Goal: Check status: Check status

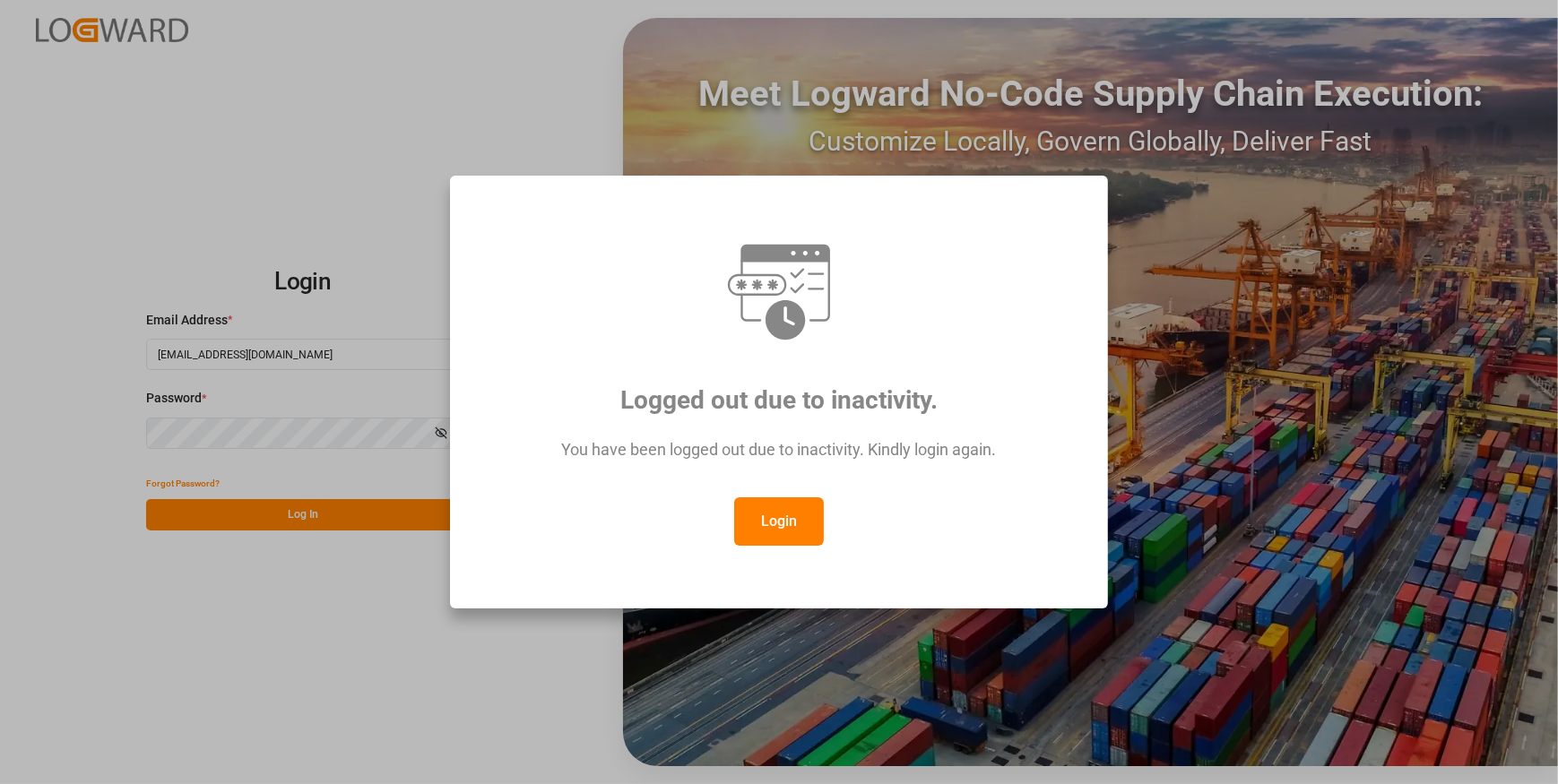
click at [744, 530] on button "Login" at bounding box center [779, 521] width 89 height 49
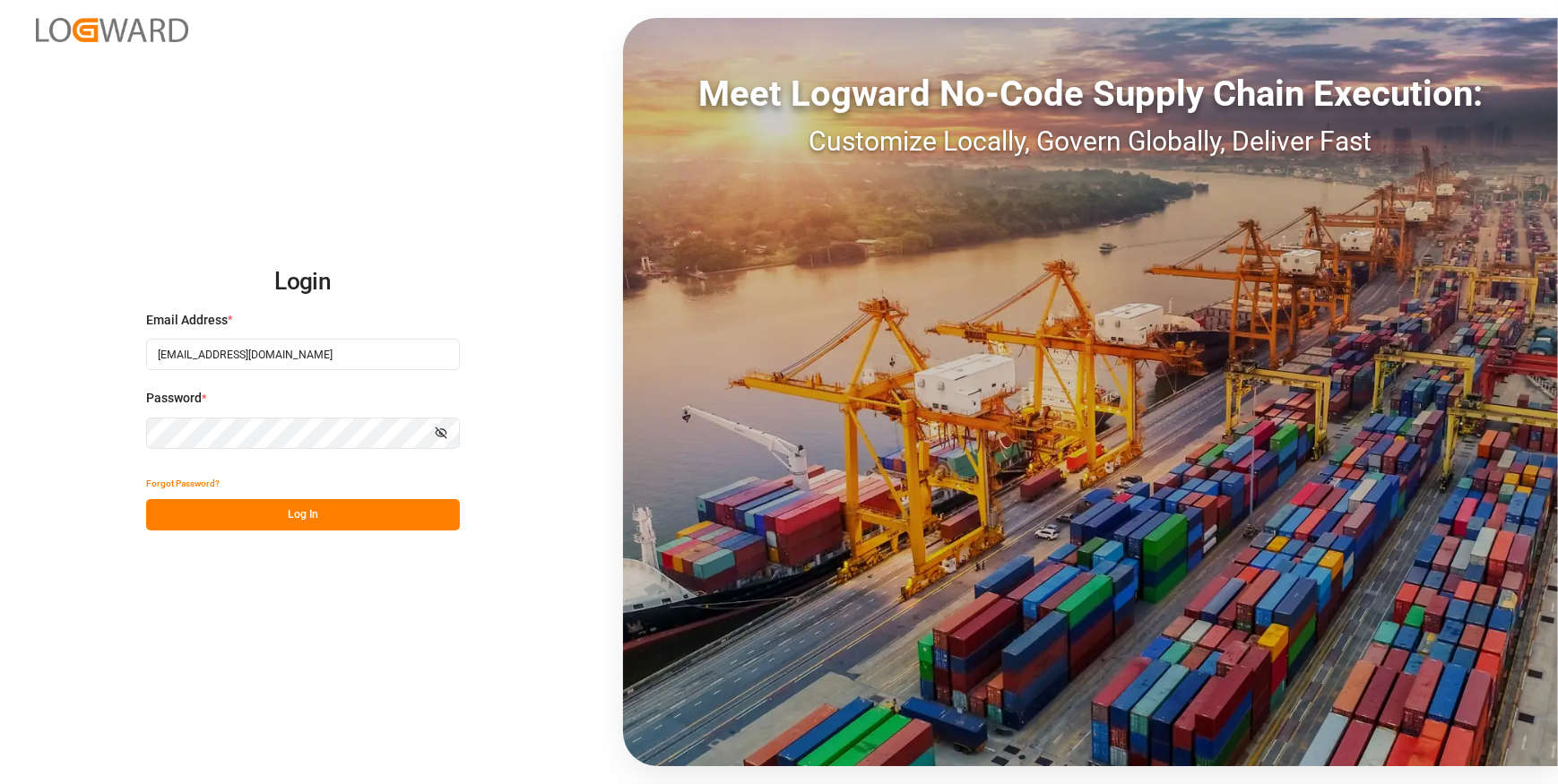
click at [279, 521] on button "Log In" at bounding box center [303, 515] width 314 height 31
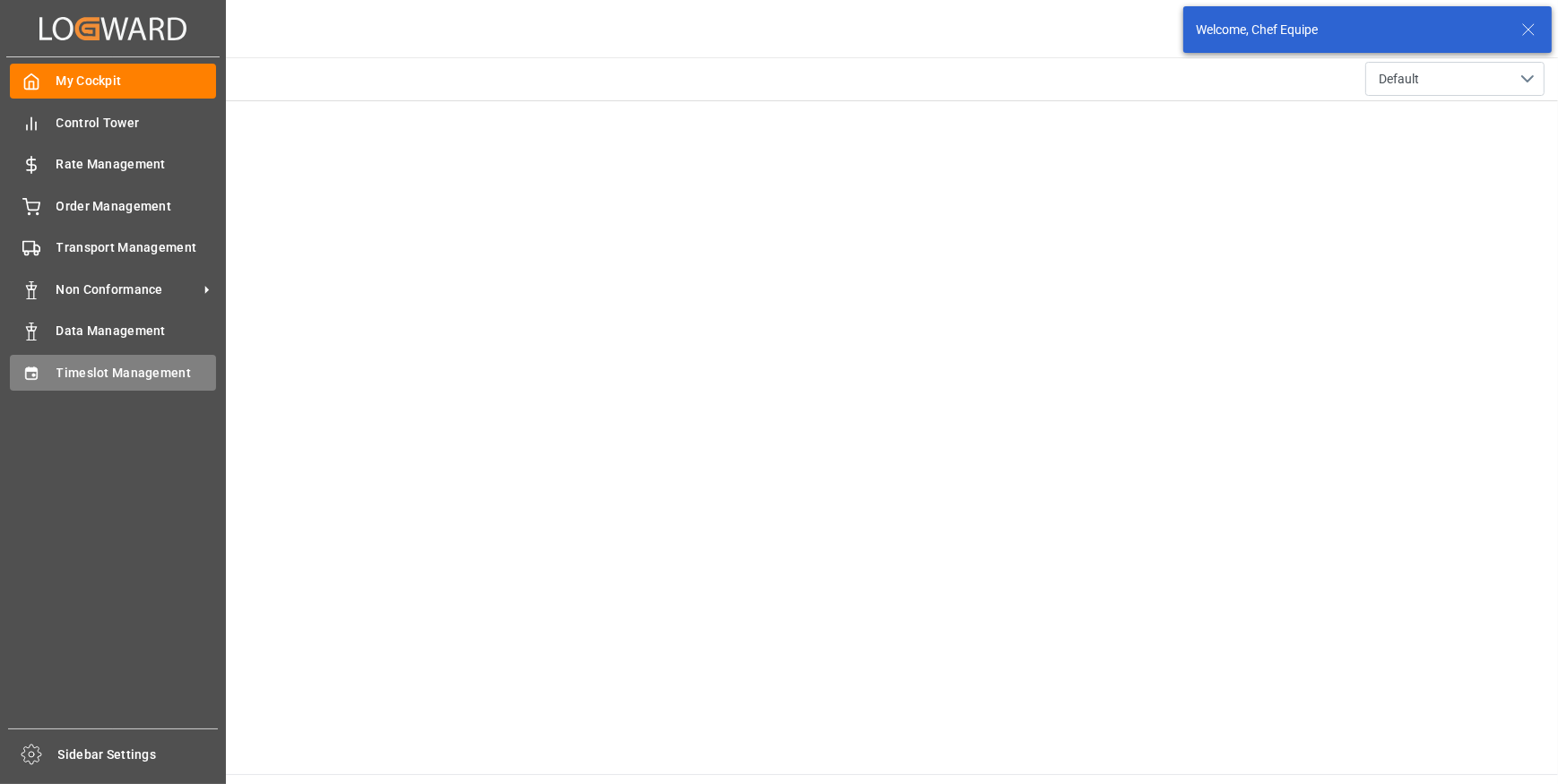
click at [30, 379] on icon at bounding box center [30, 373] width 18 height 18
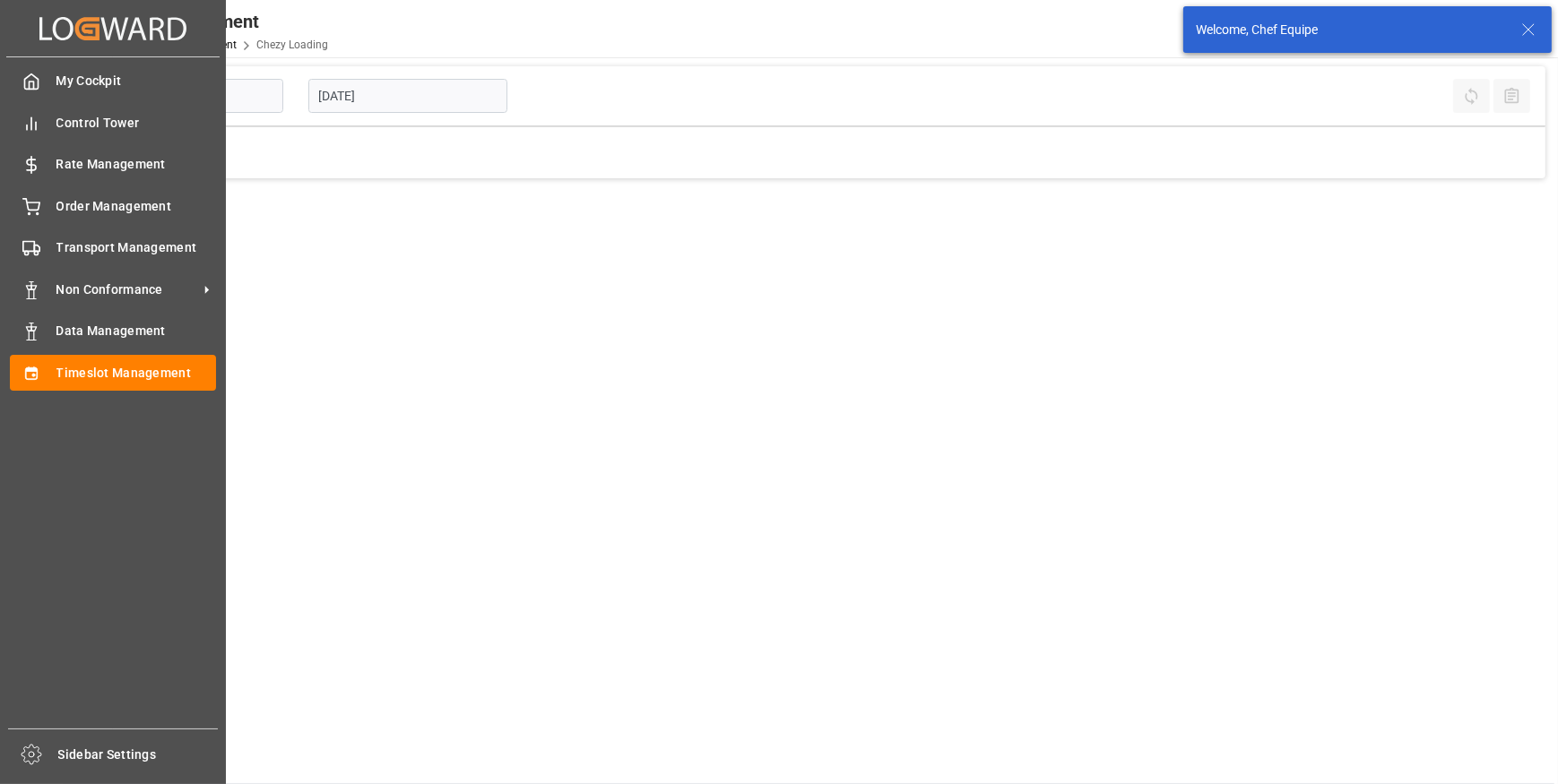
type input "Chezy Loading"
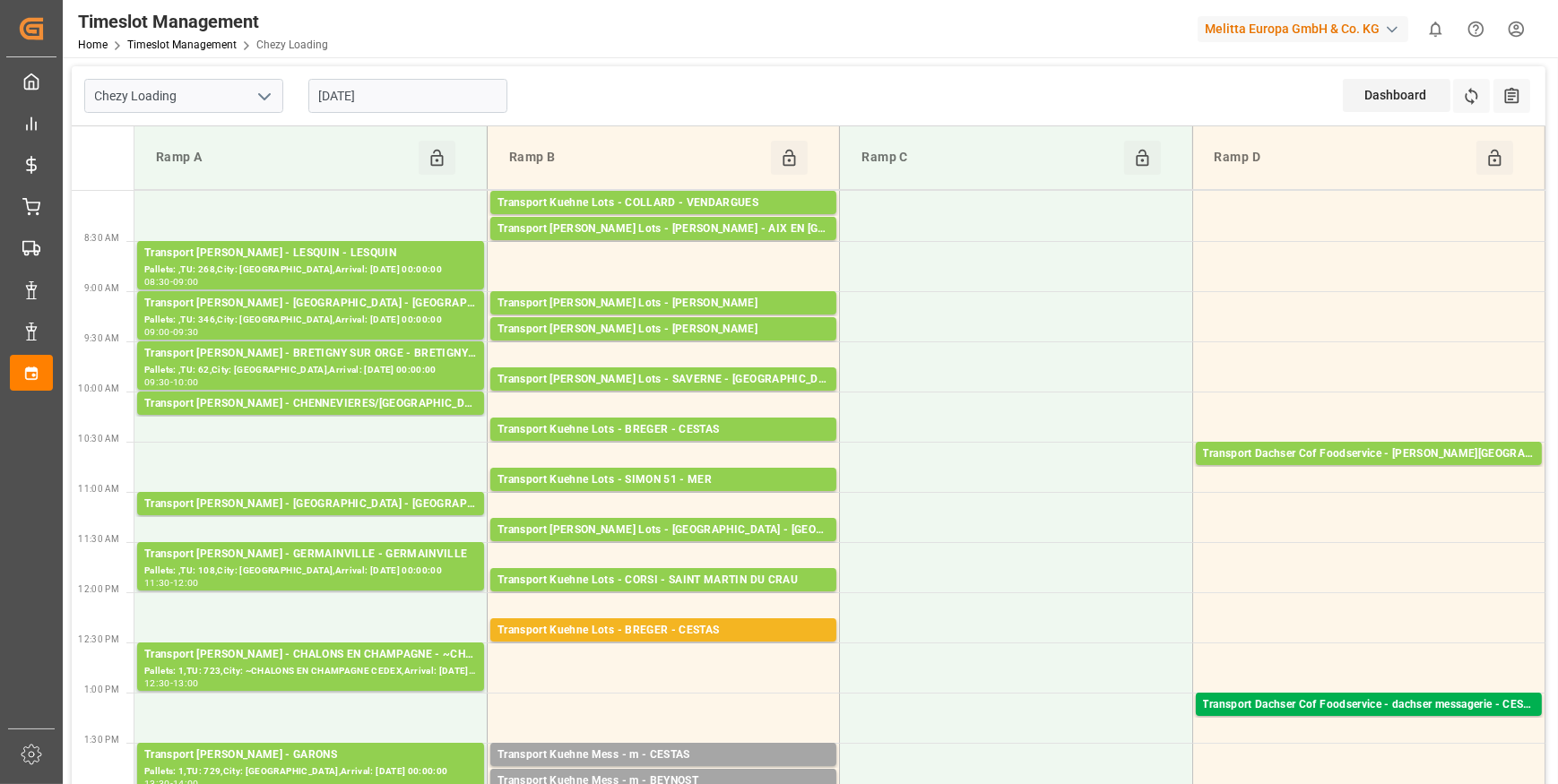
click at [260, 91] on icon "open menu" at bounding box center [264, 96] width 21 height 21
click at [136, 168] on div "Chezy Unloading" at bounding box center [183, 176] width 197 height 41
type input "Chezy Unloading"
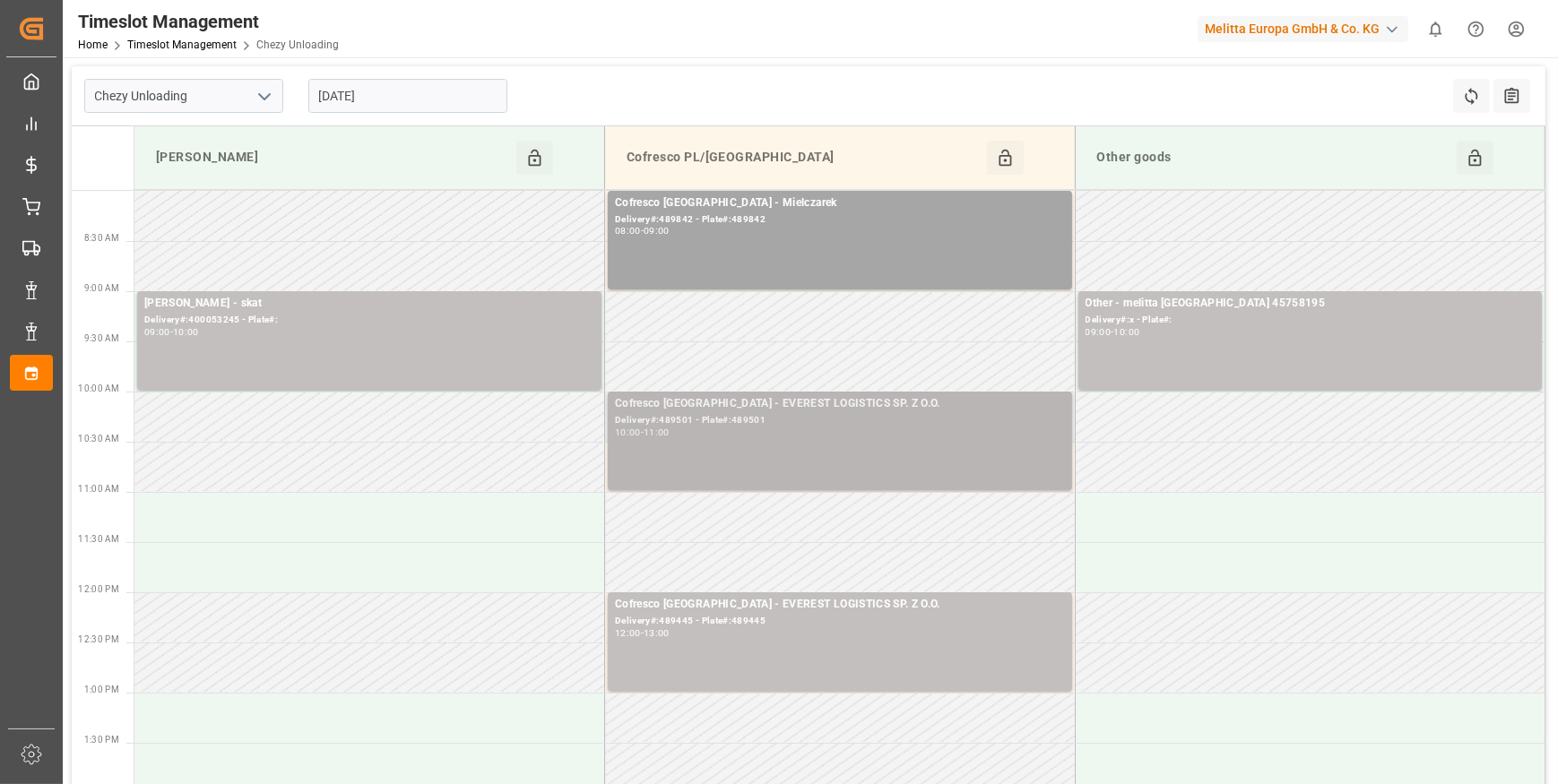
click at [705, 429] on div "10:00 - 11:00" at bounding box center [840, 433] width 451 height 10
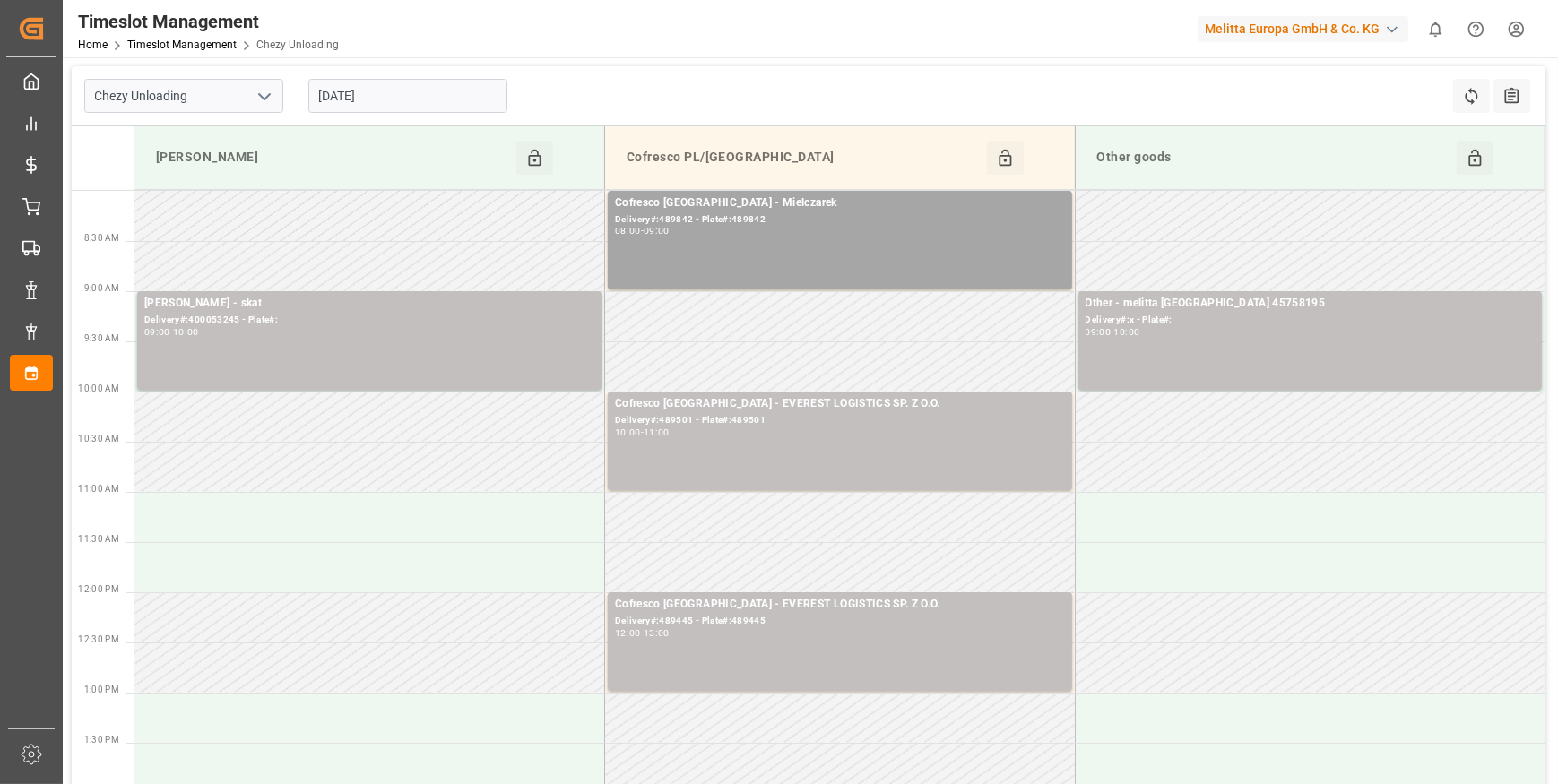
click at [886, 428] on div "10:00 - 11:00" at bounding box center [840, 433] width 451 height 10
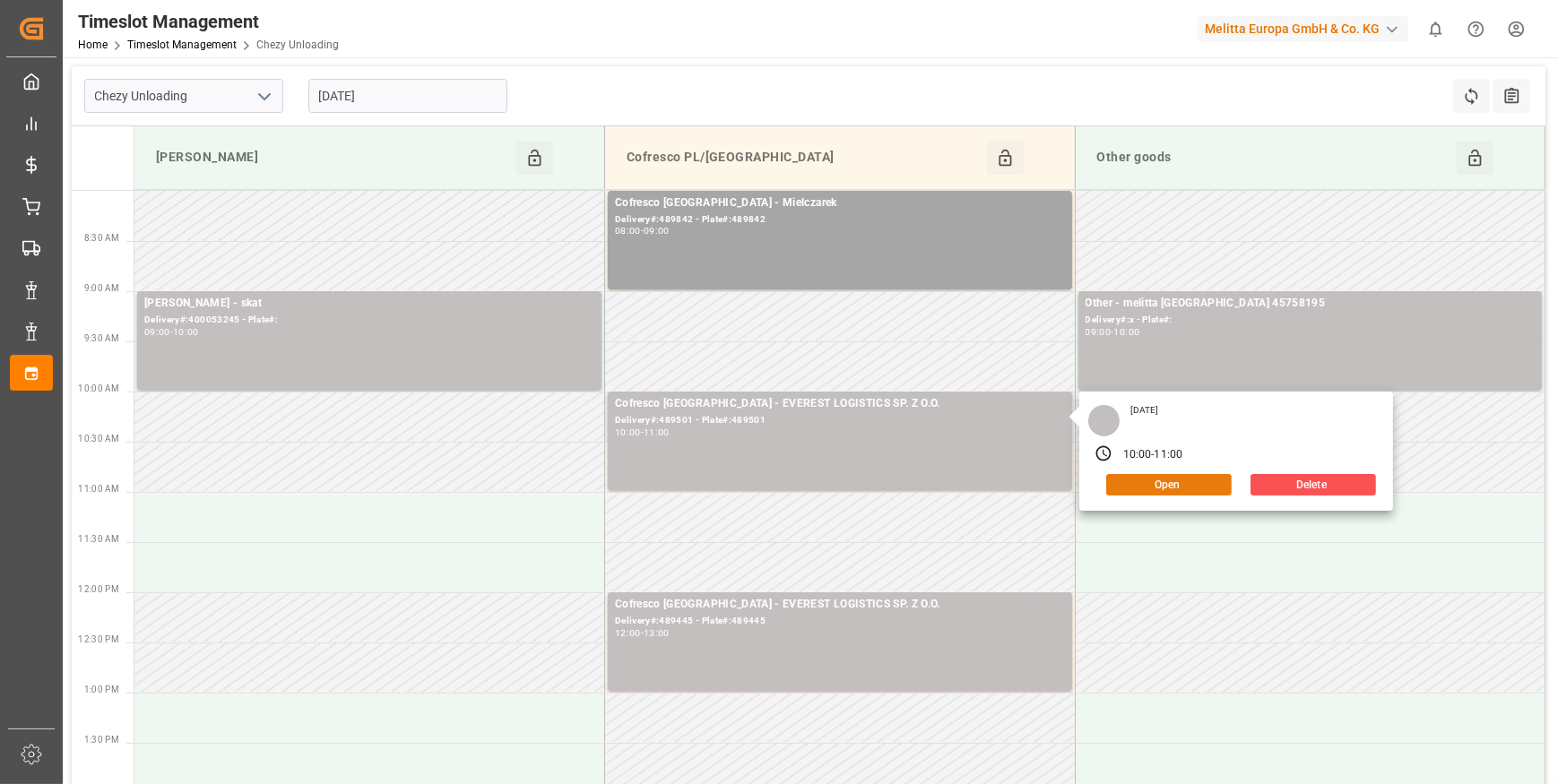
click at [1148, 484] on button "Open" at bounding box center [1169, 485] width 125 height 21
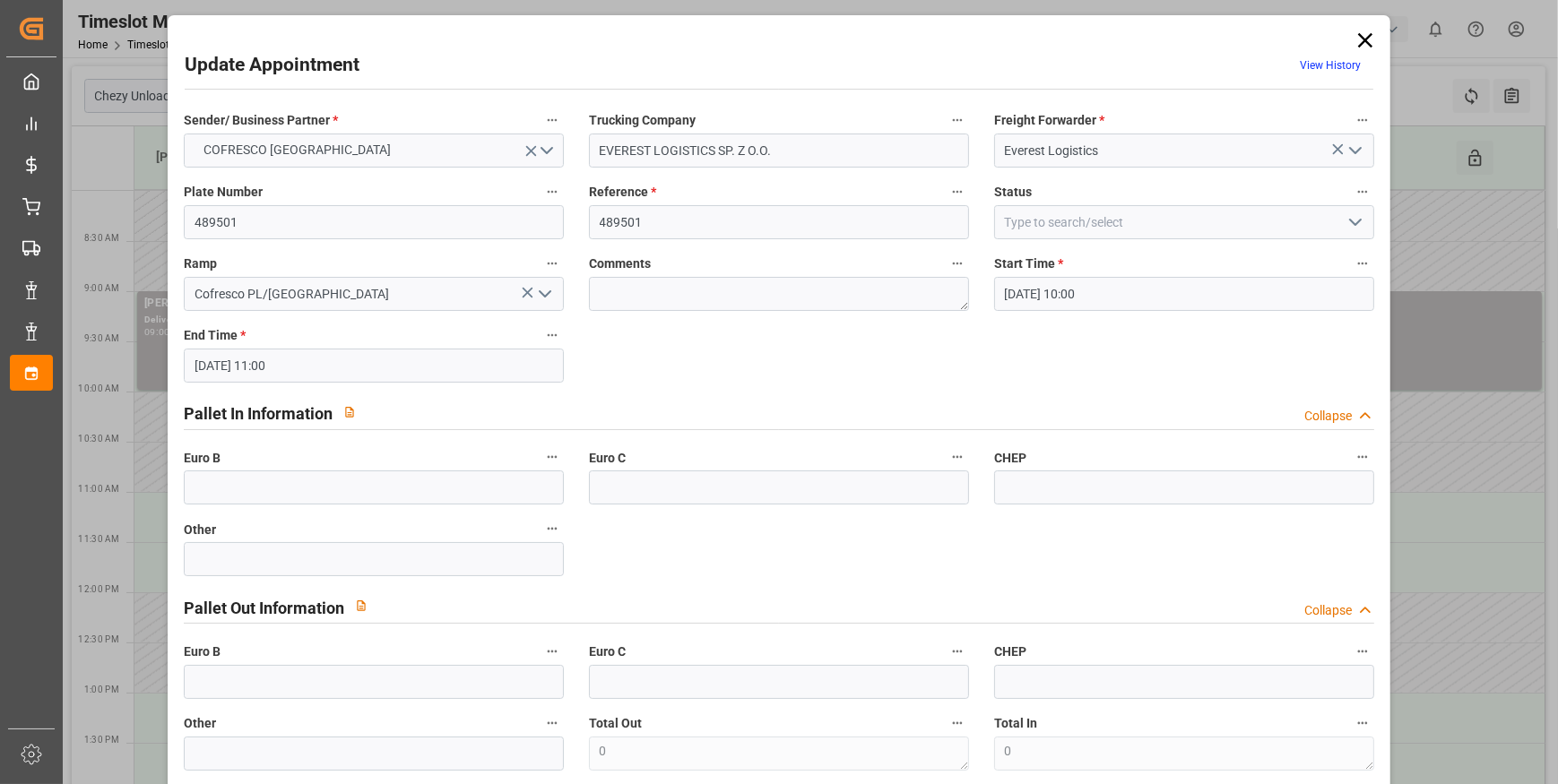
click at [1358, 219] on icon "open menu" at bounding box center [1355, 222] width 21 height 21
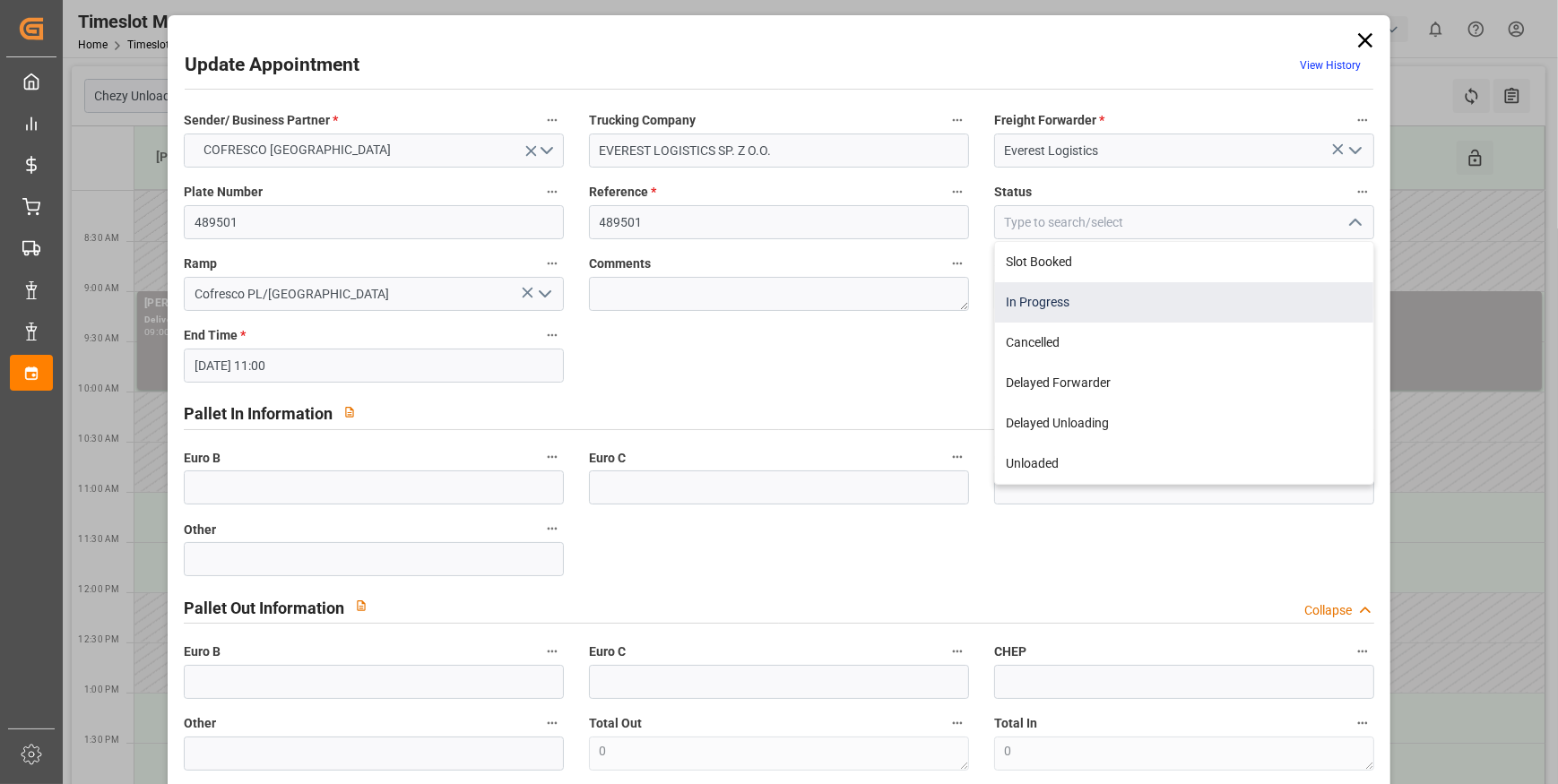
click at [1062, 302] on div "In Progress" at bounding box center [1184, 303] width 379 height 41
type input "In Progress"
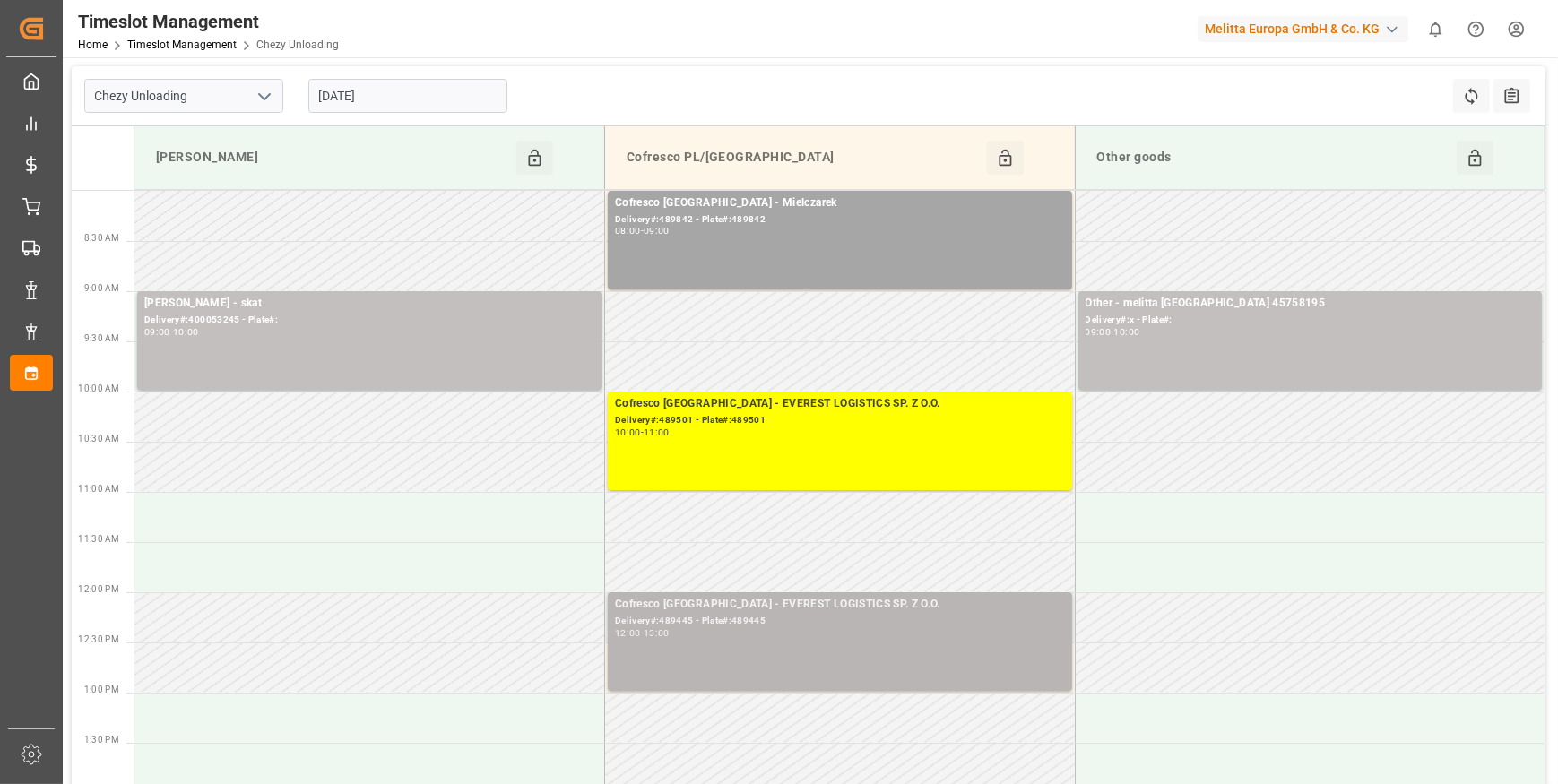
click at [666, 645] on div "Cofresco Poland - EVEREST LOGISTICS SP. Z O.O. Delivery#:489445 - Plate#:489445…" at bounding box center [840, 641] width 451 height 91
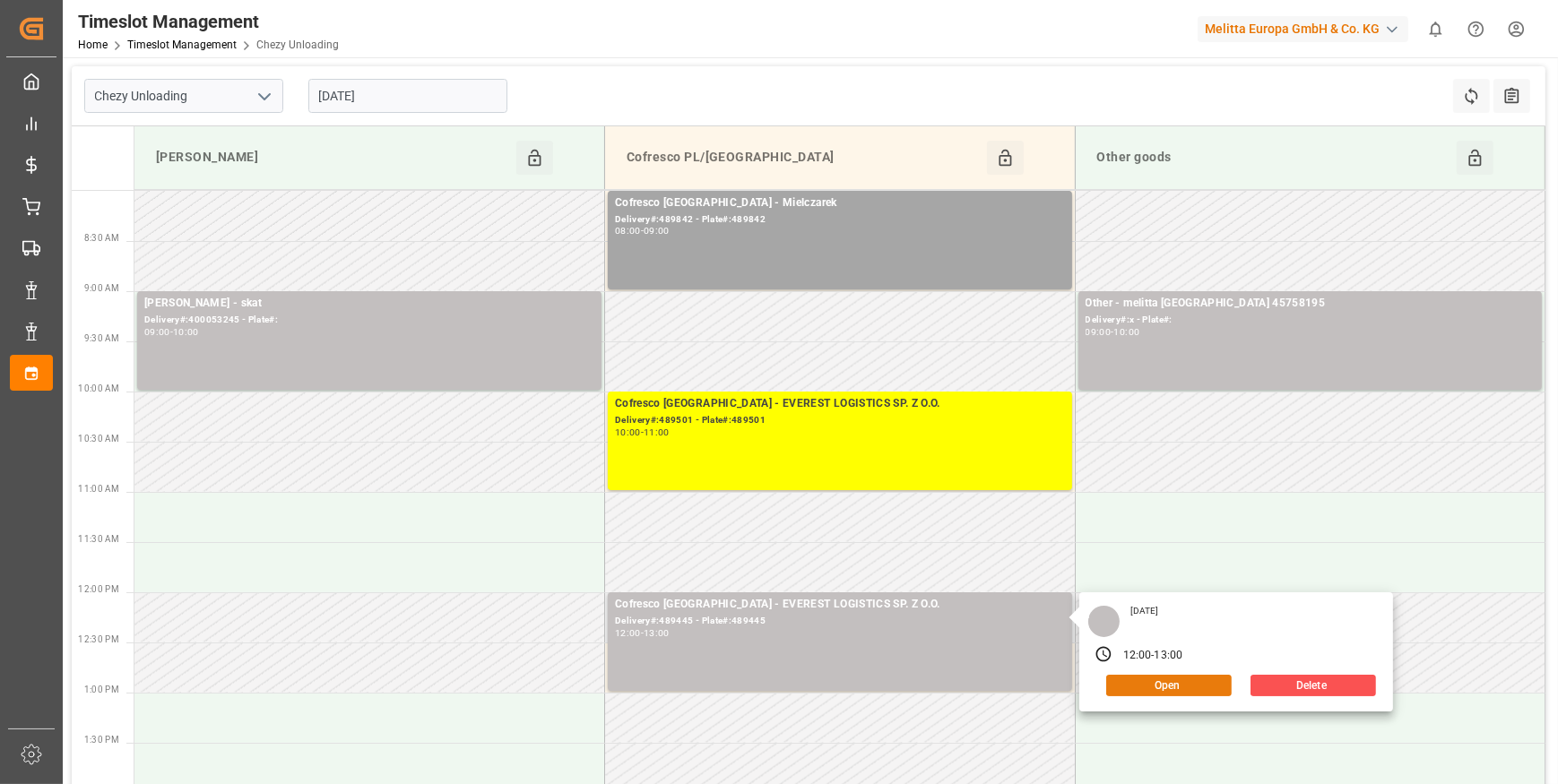
click at [1168, 678] on button "Open" at bounding box center [1169, 685] width 125 height 21
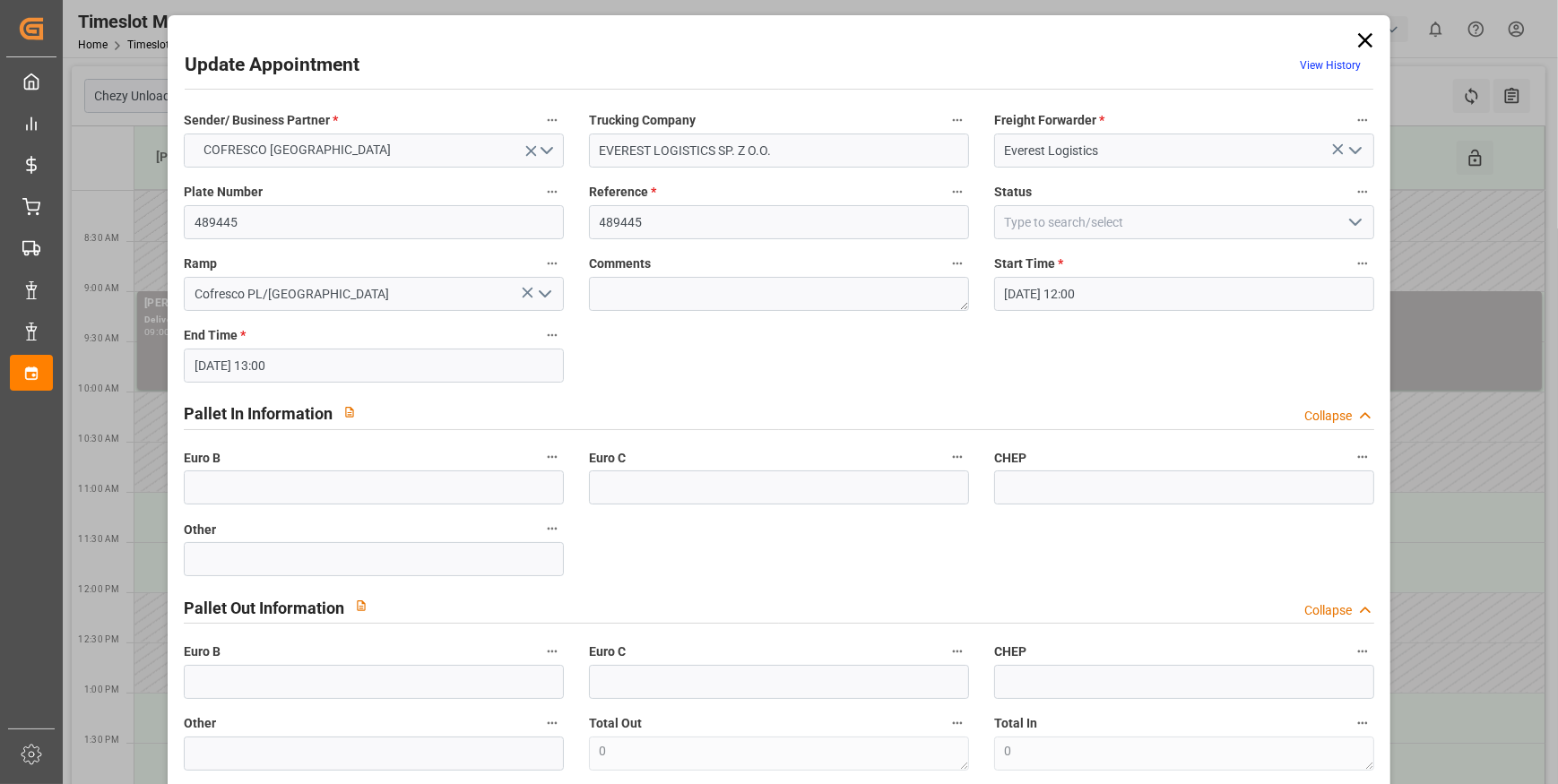
click at [1356, 216] on icon "open menu" at bounding box center [1355, 222] width 21 height 21
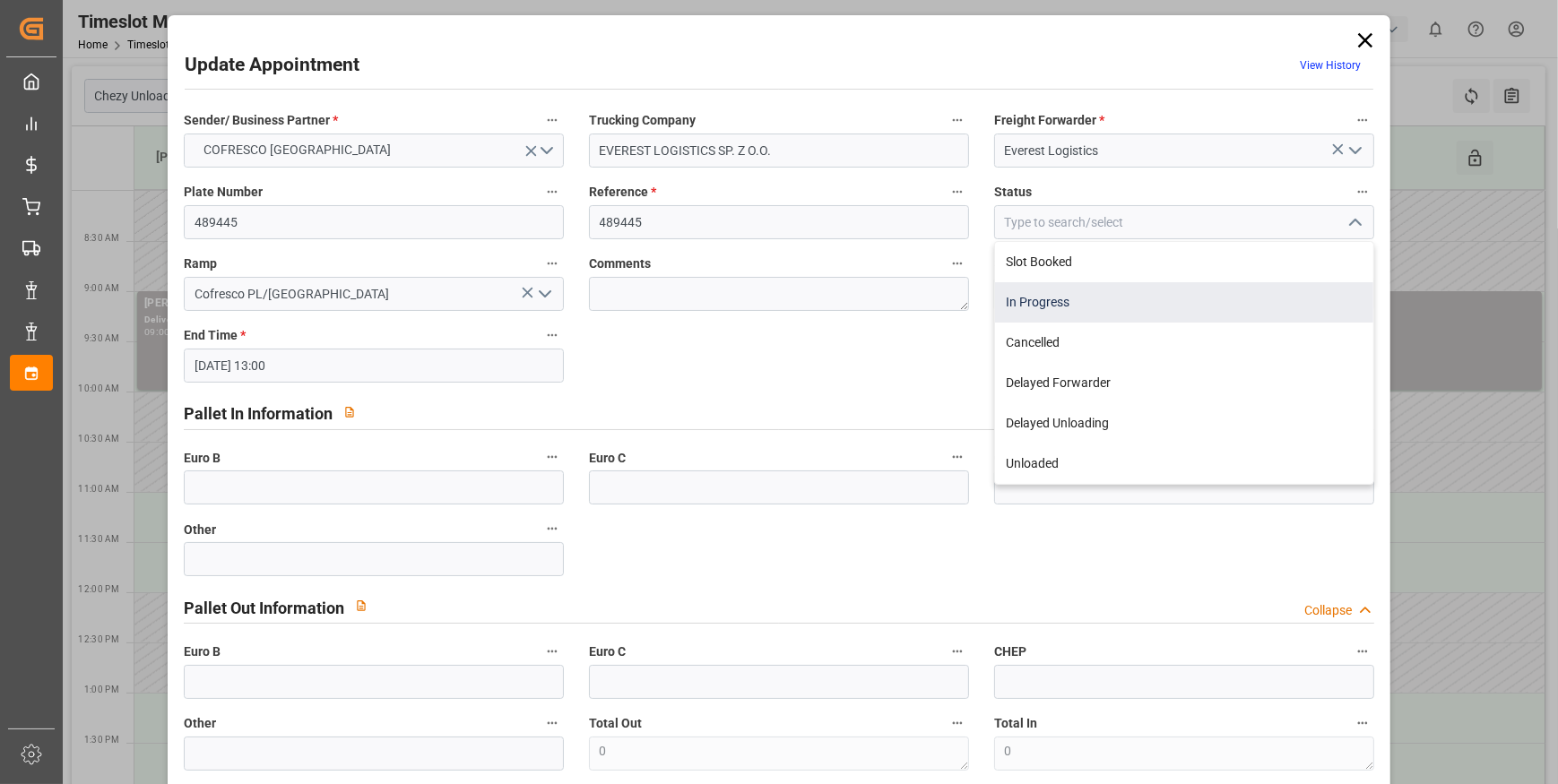
click at [1285, 295] on div "In Progress" at bounding box center [1184, 303] width 379 height 41
type input "In Progress"
